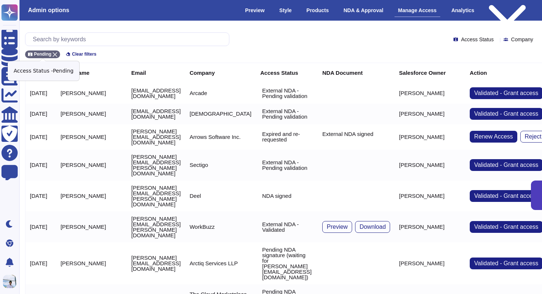
click at [51, 56] on span "Pending" at bounding box center [42, 54] width 17 height 4
click at [55, 63] on th "Request date" at bounding box center [40, 73] width 31 height 20
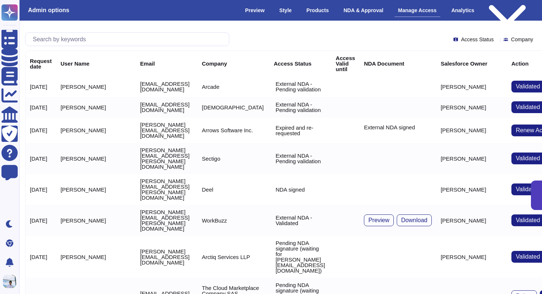
click at [72, 41] on input "text" at bounding box center [129, 39] width 200 height 13
paste input "[PERSON_NAME][EMAIL_ADDRESS][PERSON_NAME][DOMAIN_NAME]"
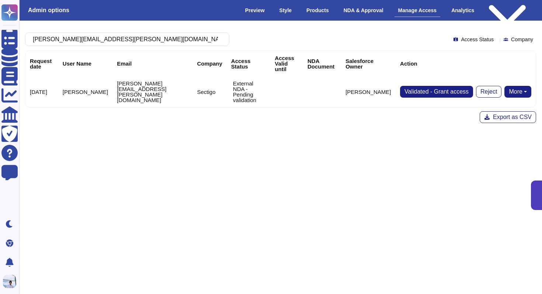
click at [517, 89] on button "More" at bounding box center [517, 92] width 27 height 12
type input "[PERSON_NAME][EMAIL_ADDRESS][PERSON_NAME][DOMAIN_NAME]"
click at [499, 111] on link "Send NDA" at bounding box center [490, 115] width 81 height 9
